Goal: Transaction & Acquisition: Download file/media

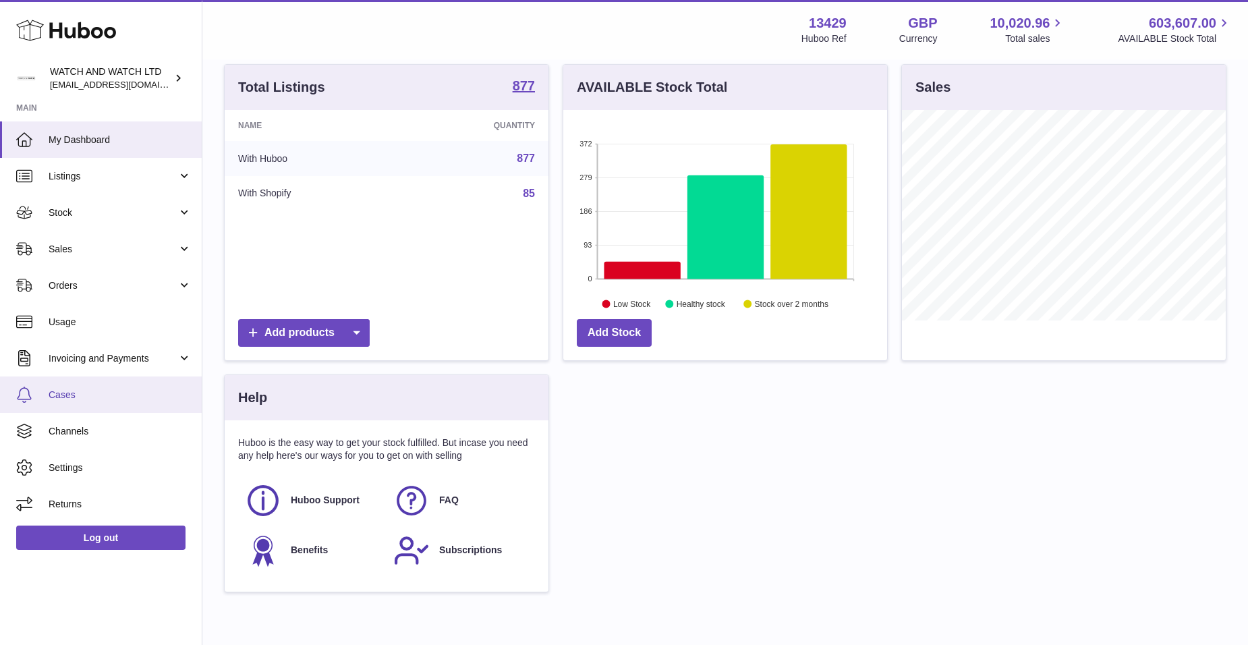
scroll to position [202, 0]
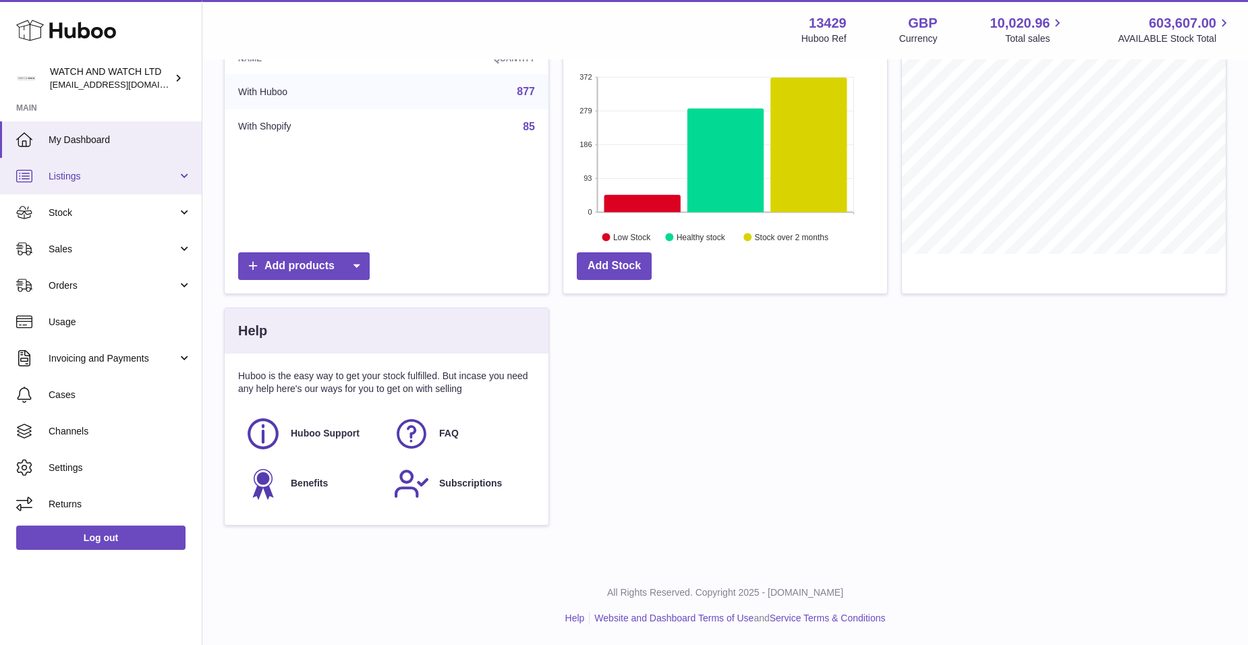
click at [171, 165] on link "Listings" at bounding box center [101, 176] width 202 height 36
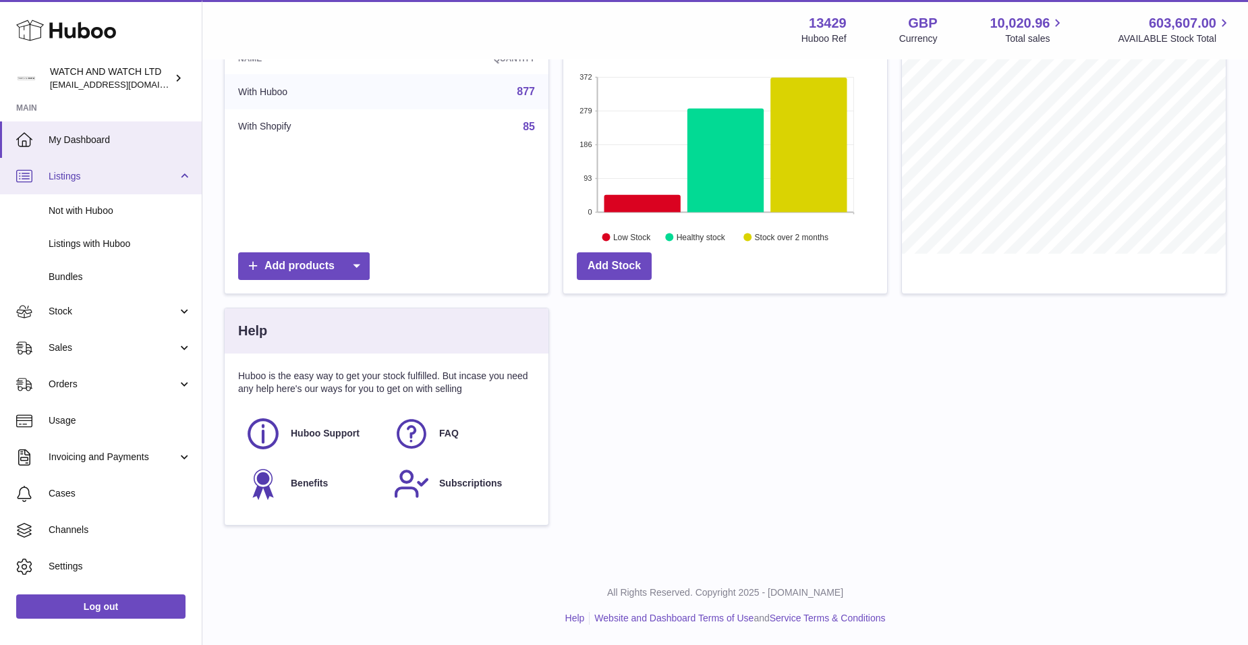
click at [171, 165] on link "Listings" at bounding box center [101, 176] width 202 height 36
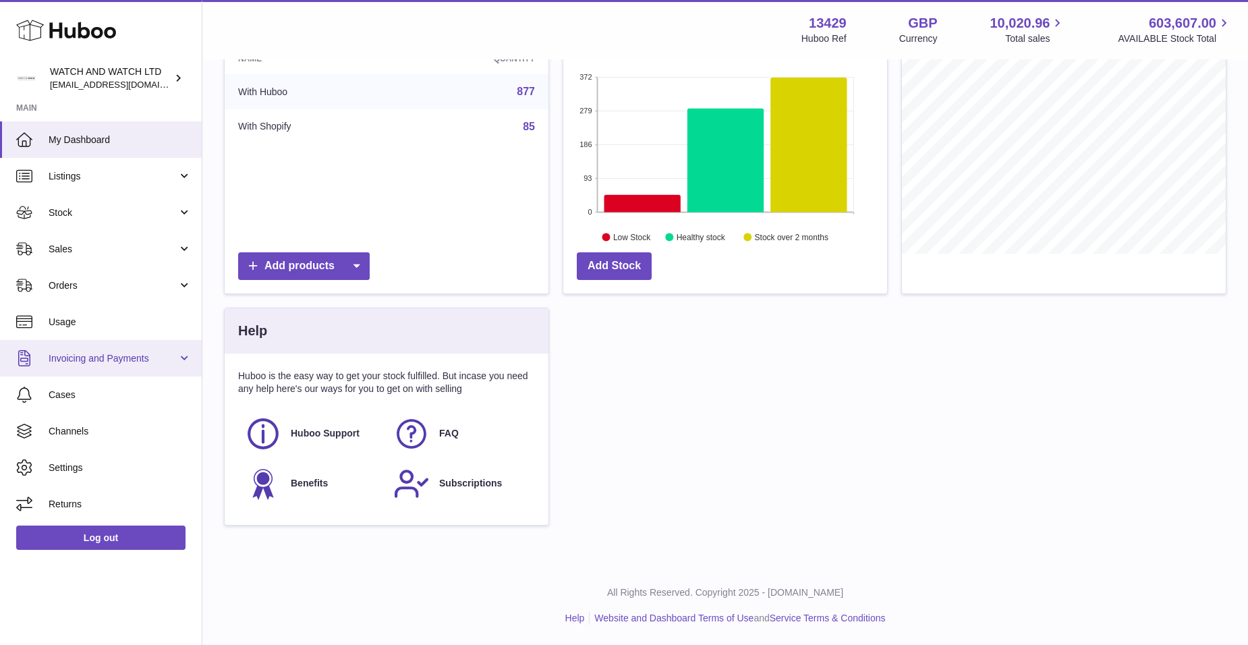
click at [115, 366] on link "Invoicing and Payments" at bounding box center [101, 358] width 202 height 36
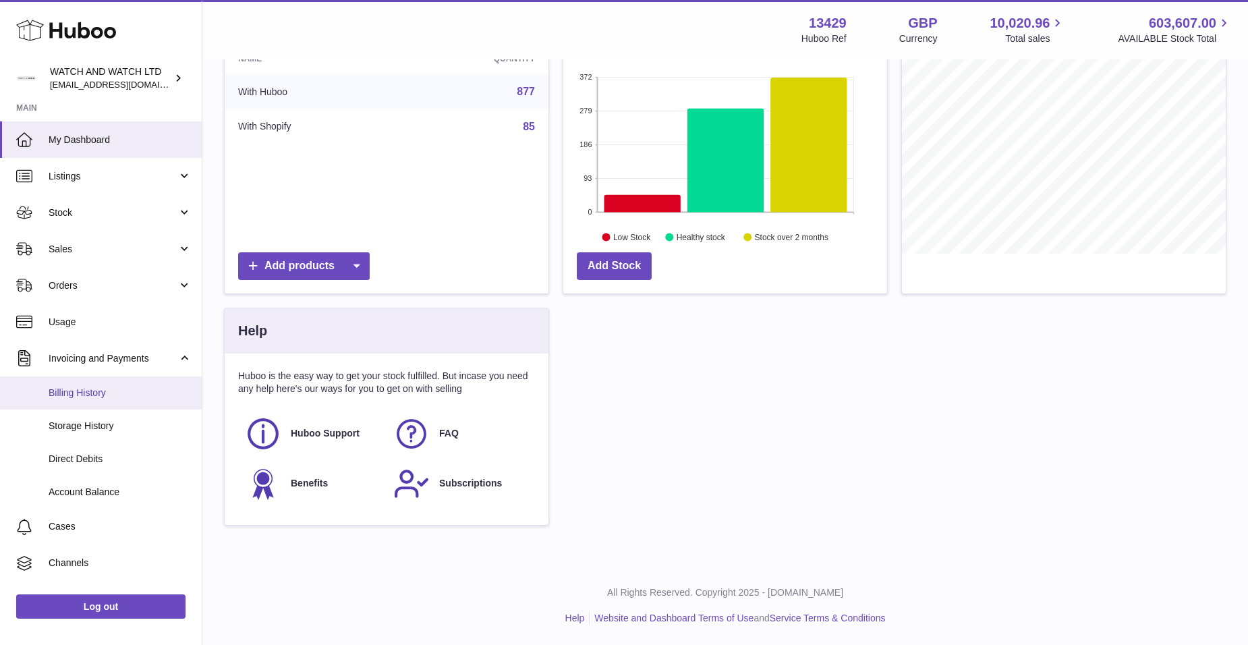
click at [125, 402] on link "Billing History" at bounding box center [101, 393] width 202 height 33
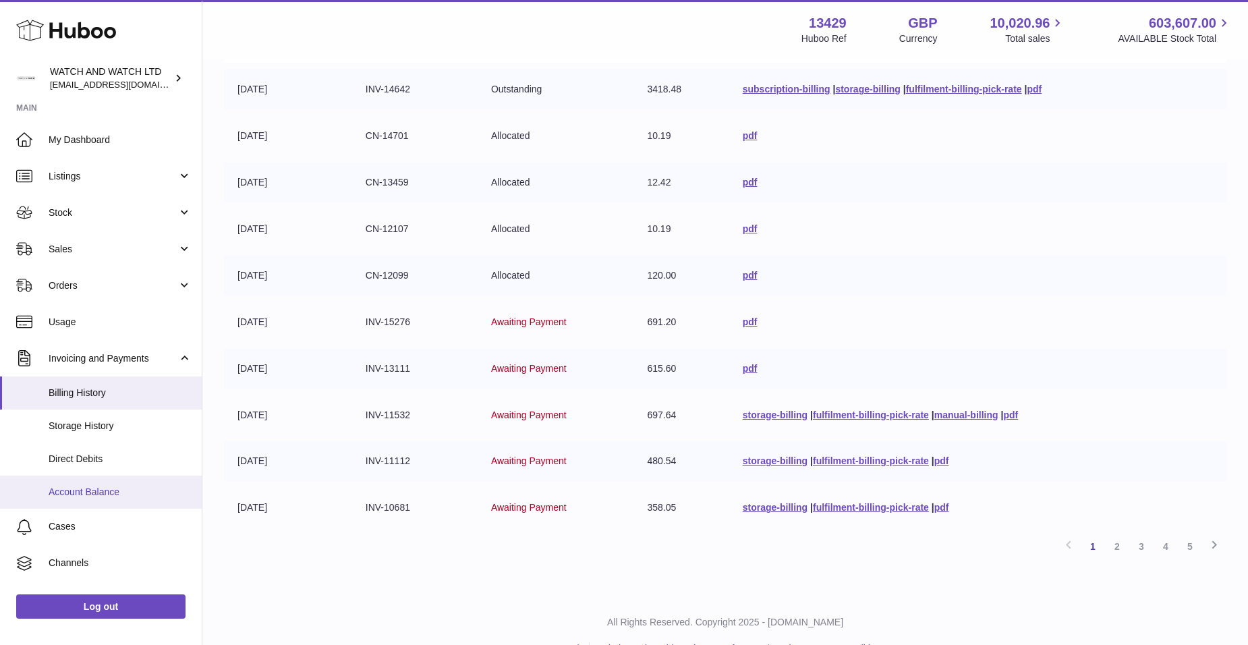
scroll to position [63, 0]
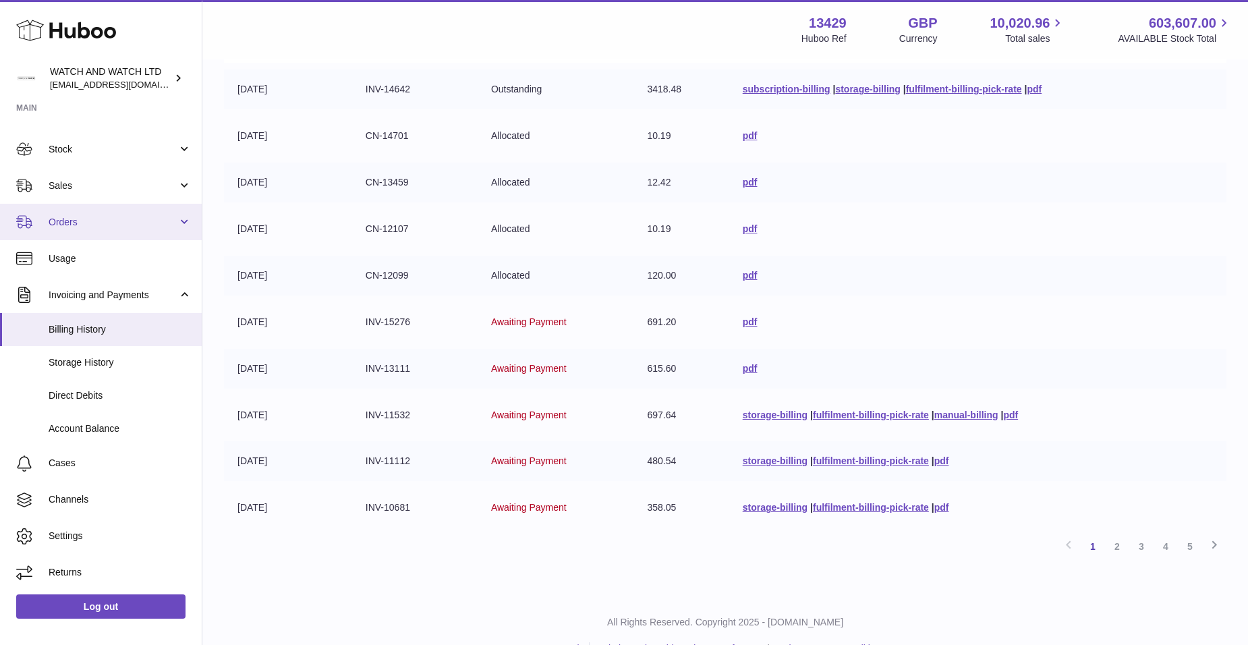
click at [80, 219] on span "Orders" at bounding box center [113, 222] width 129 height 13
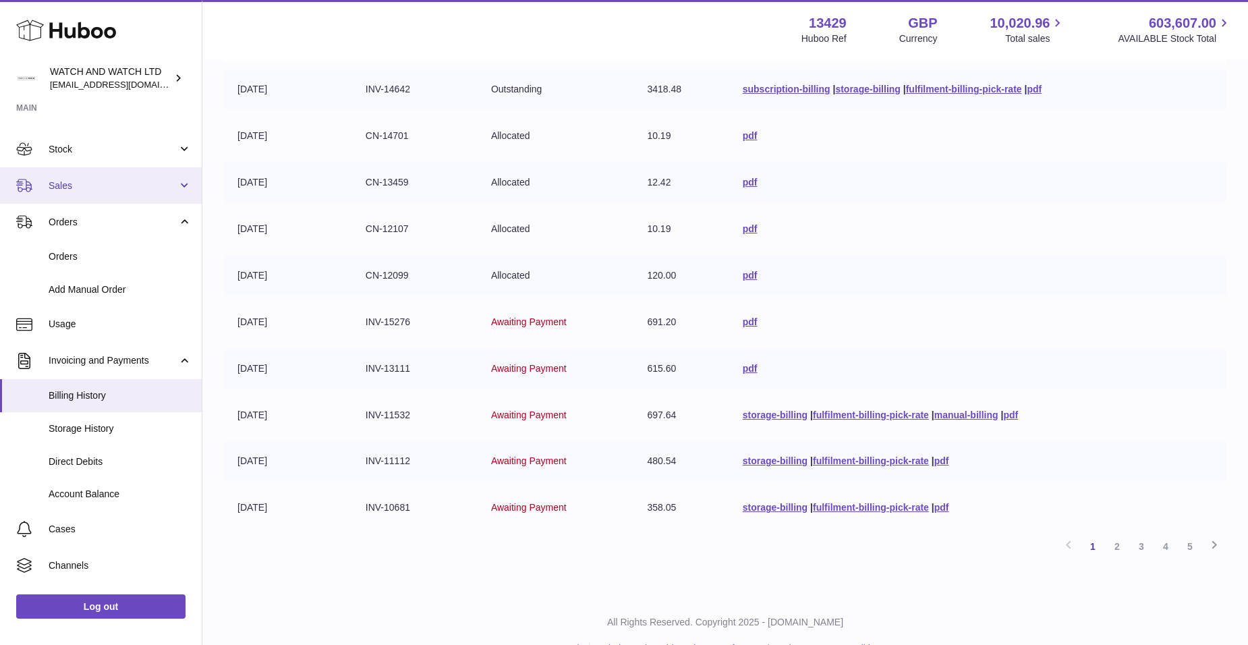
click at [90, 185] on span "Sales" at bounding box center [113, 185] width 129 height 13
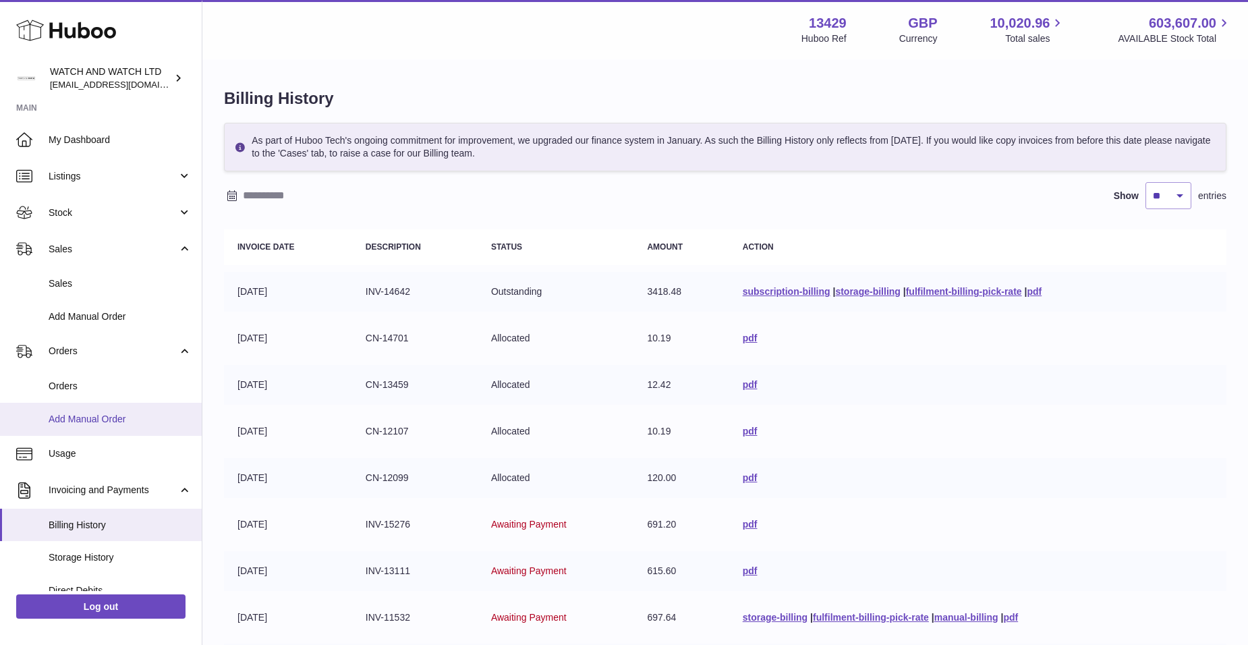
scroll to position [135, 0]
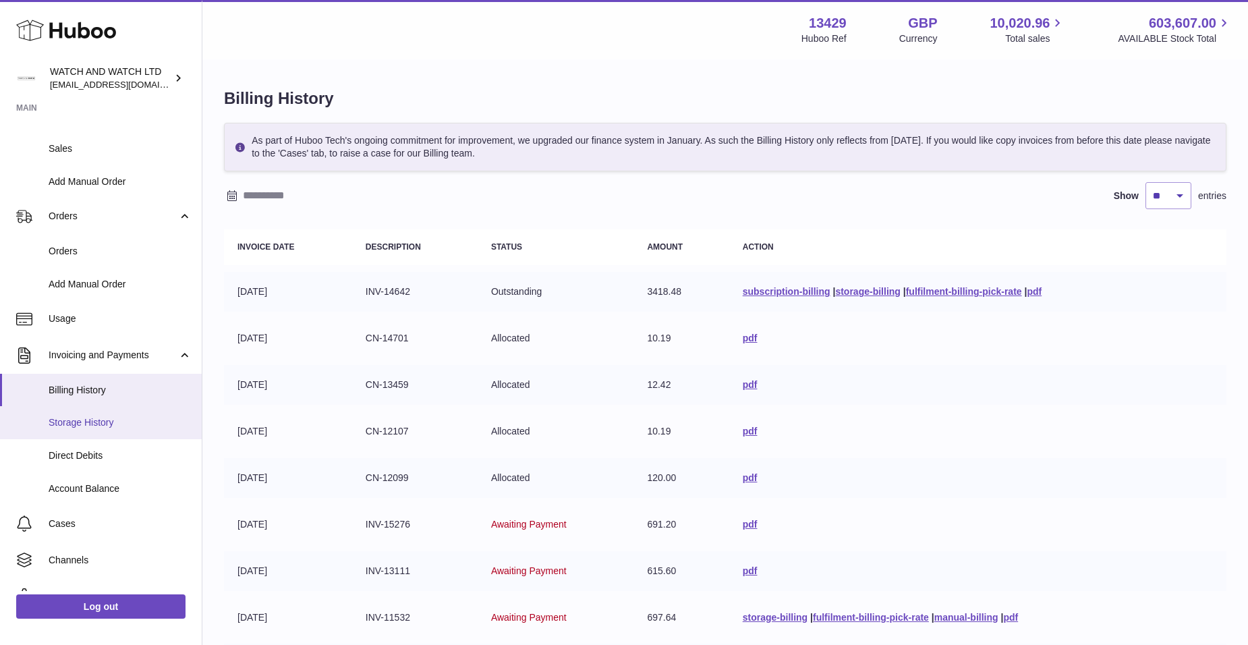
click at [108, 432] on link "Storage History" at bounding box center [101, 422] width 202 height 33
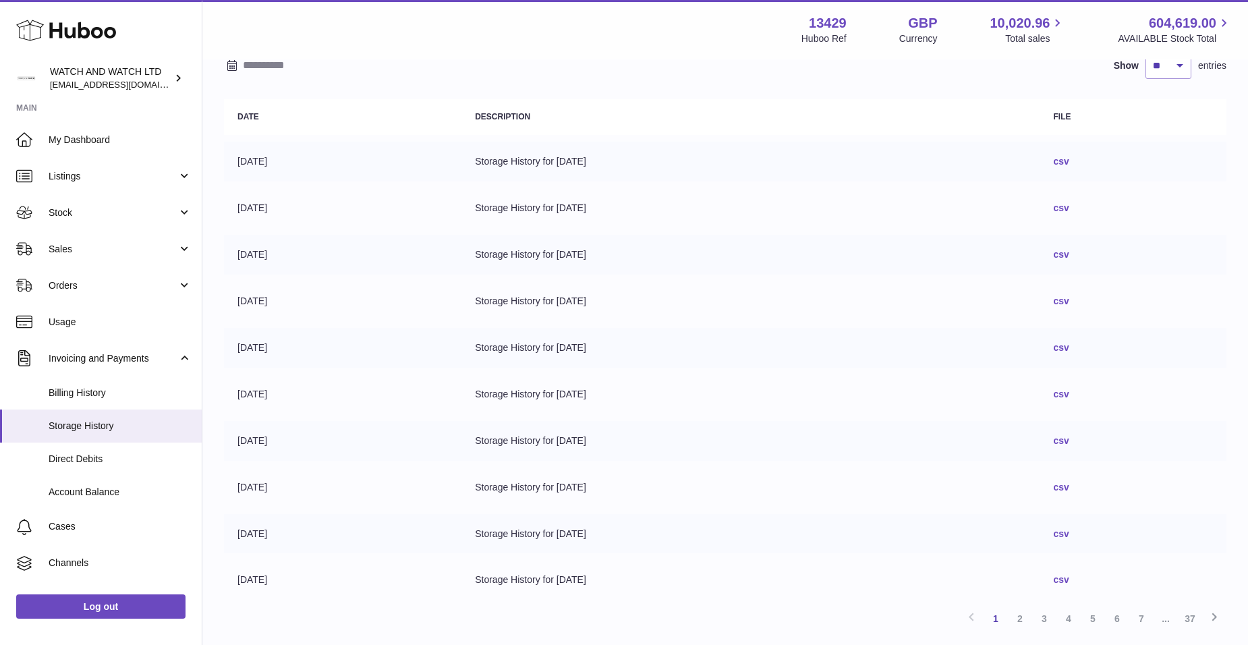
scroll to position [135, 0]
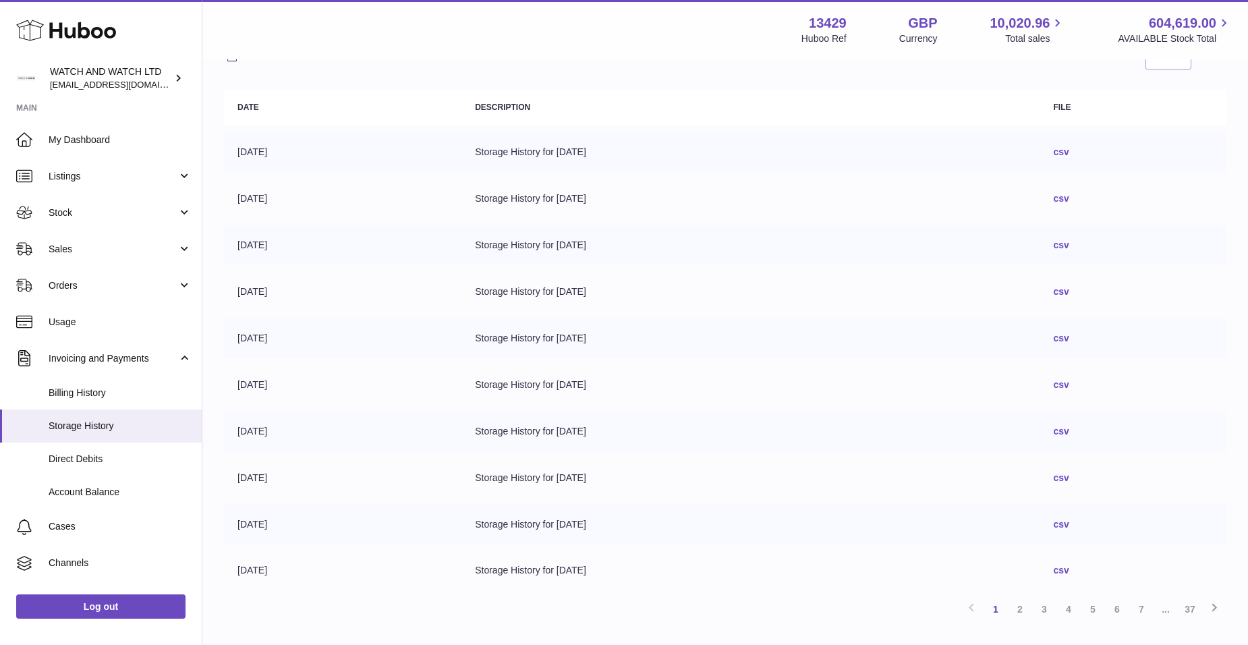
click at [1070, 246] on link "csv" at bounding box center [1062, 245] width 16 height 11
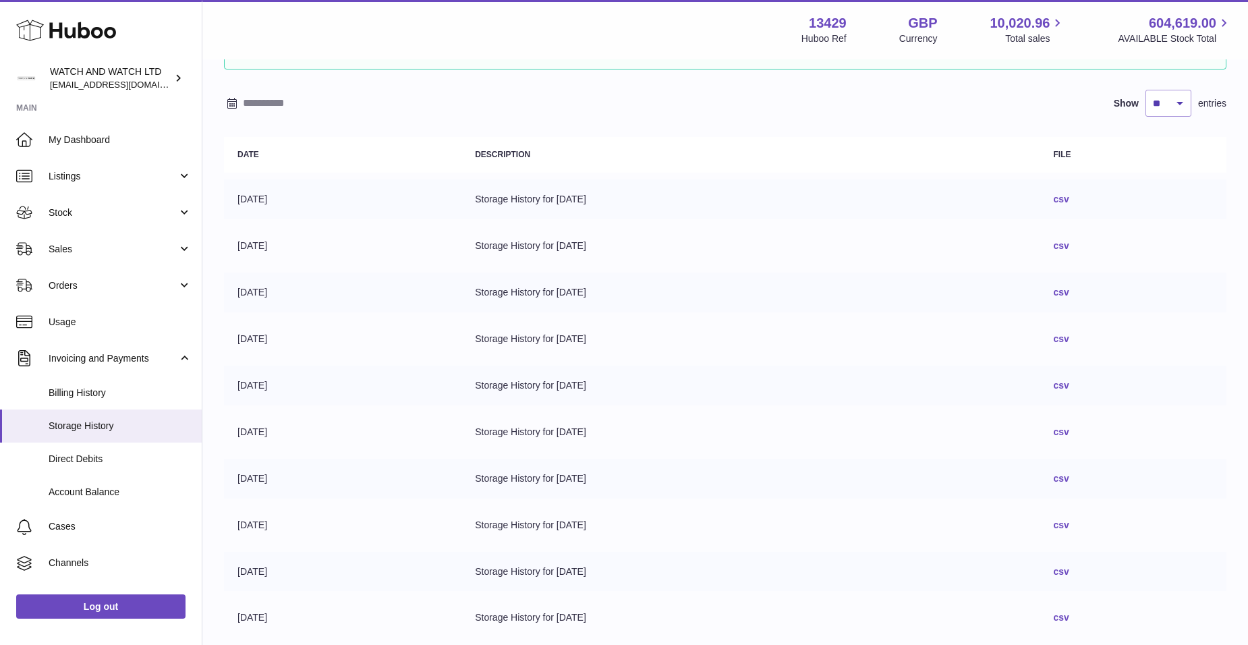
scroll to position [67, 0]
